Goal: Navigation & Orientation: Understand site structure

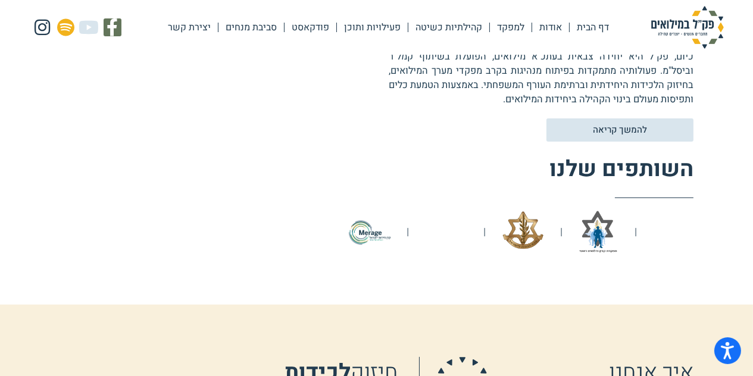
scroll to position [631, 0]
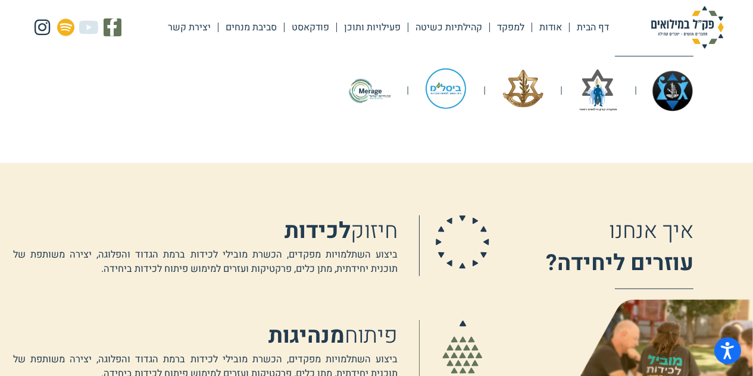
click at [373, 92] on img at bounding box center [369, 90] width 45 height 45
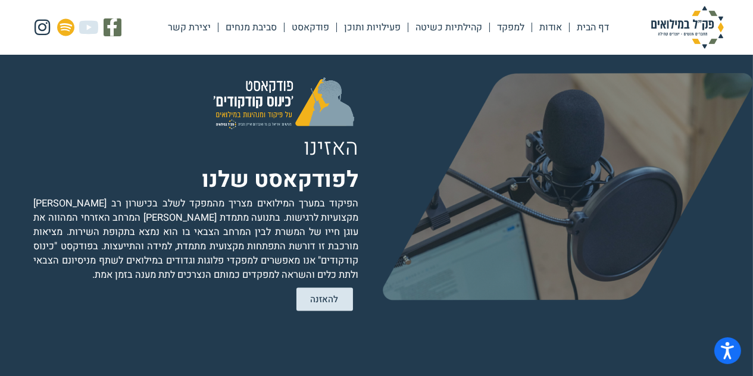
scroll to position [2387, 0]
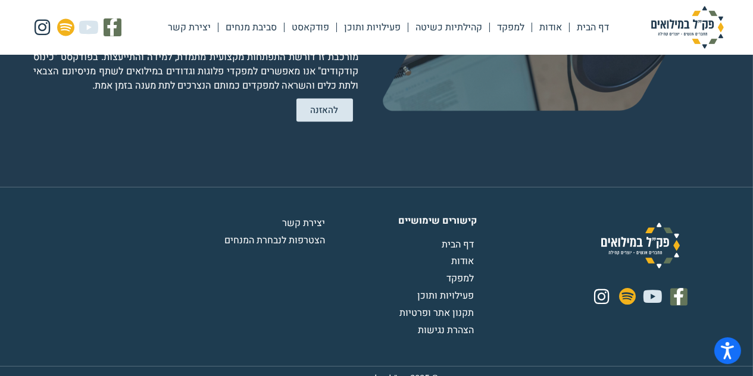
click at [463, 255] on span "אודות" at bounding box center [464, 262] width 26 height 14
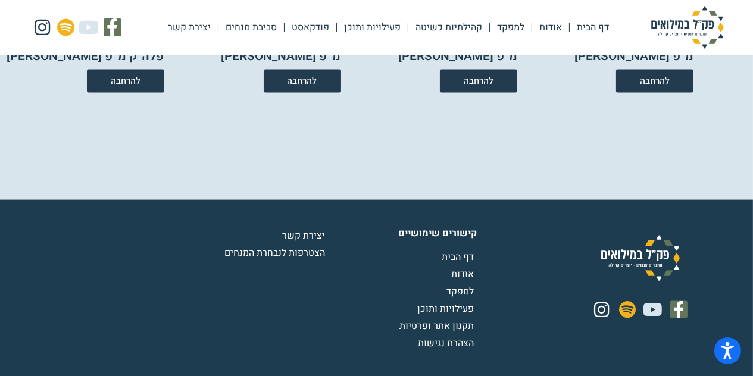
scroll to position [2265, 0]
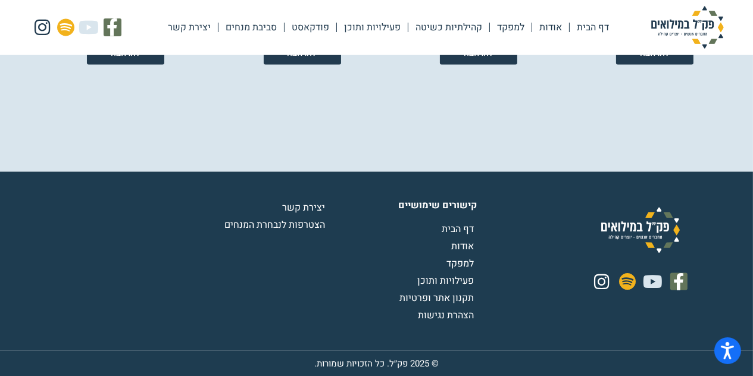
click at [296, 219] on span "הצטרפות לנבחרת המנחים" at bounding box center [277, 225] width 104 height 14
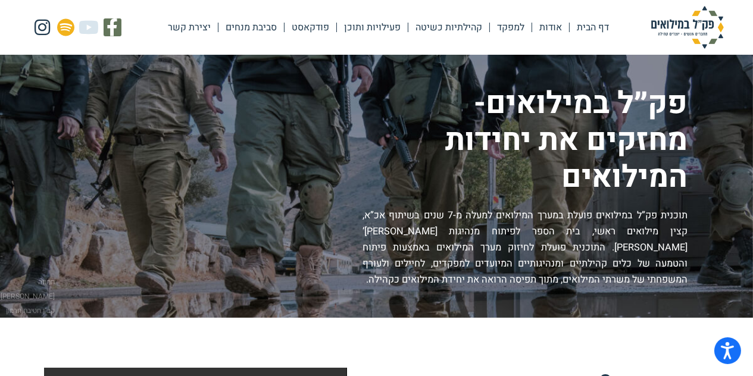
click at [523, 26] on link "למפקד" at bounding box center [511, 27] width 42 height 27
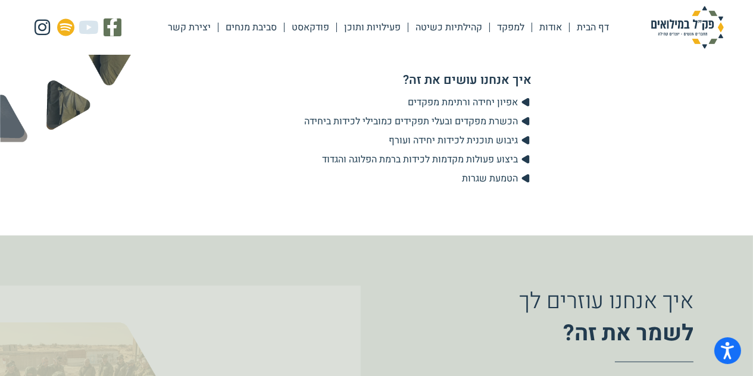
scroll to position [1583, 0]
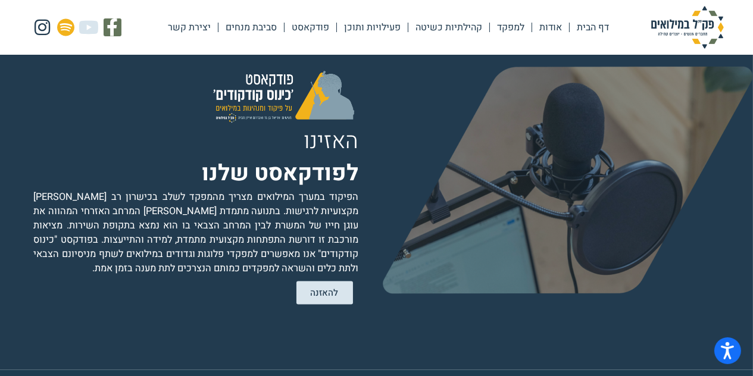
scroll to position [2387, 0]
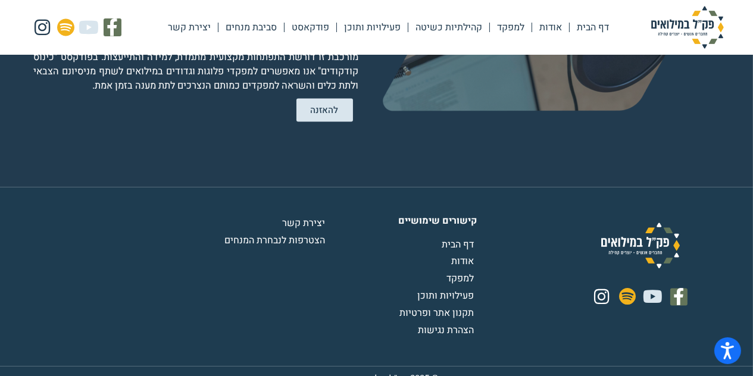
click at [468, 255] on span "אודות" at bounding box center [464, 262] width 26 height 14
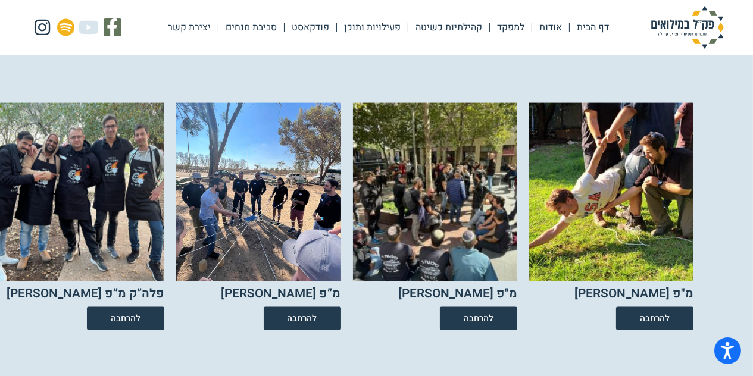
scroll to position [2000, 0]
